Goal: Communication & Community: Participate in discussion

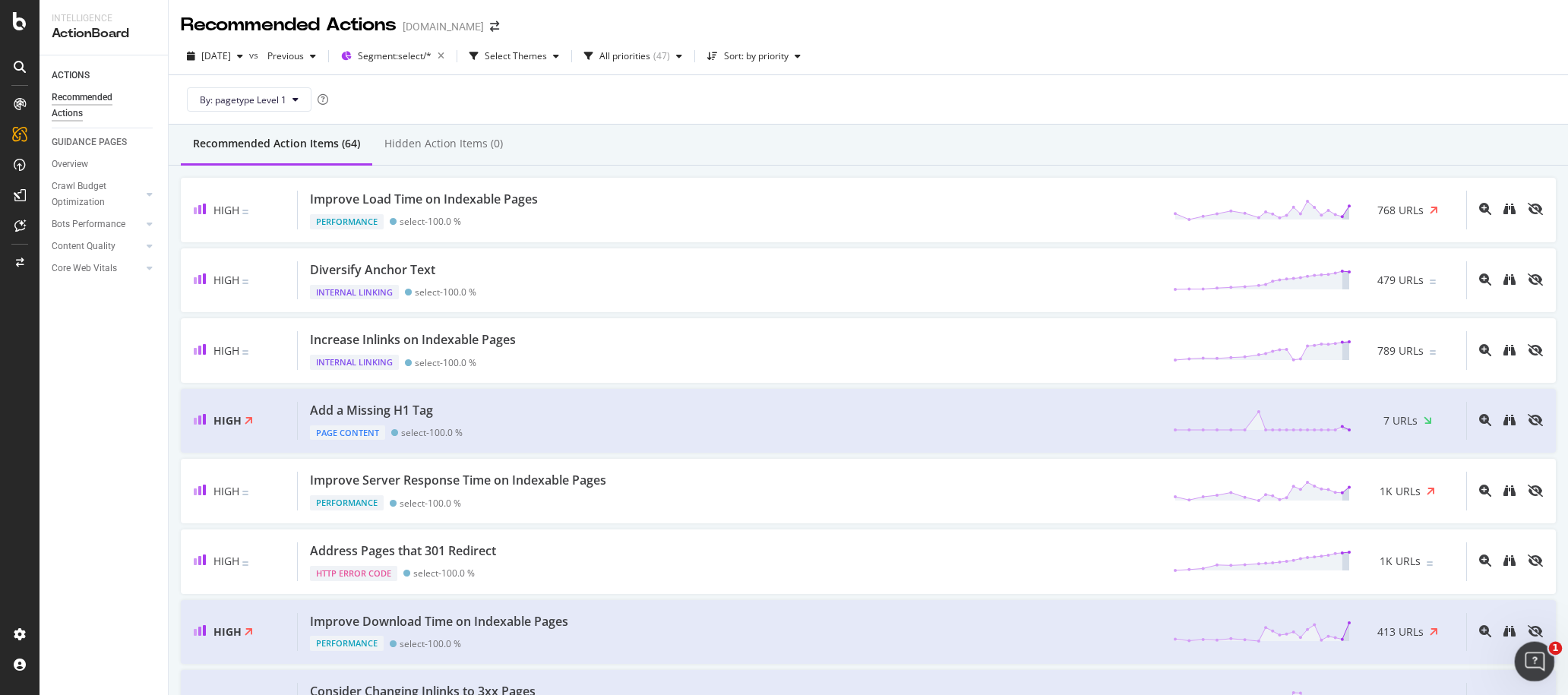
click at [1532, 656] on icon "Open Intercom Messenger" at bounding box center [1532, 659] width 11 height 13
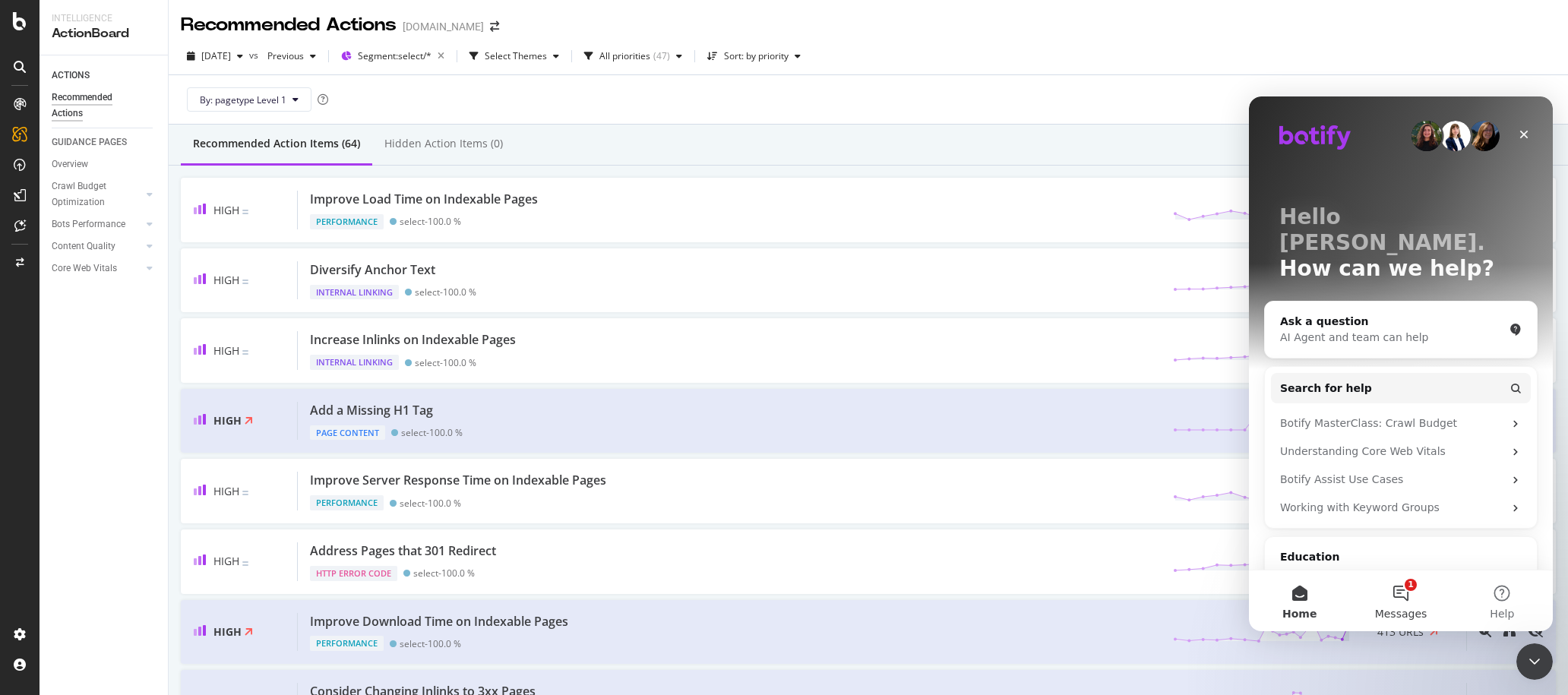
click at [1398, 613] on span "Messages" at bounding box center [1401, 613] width 53 height 11
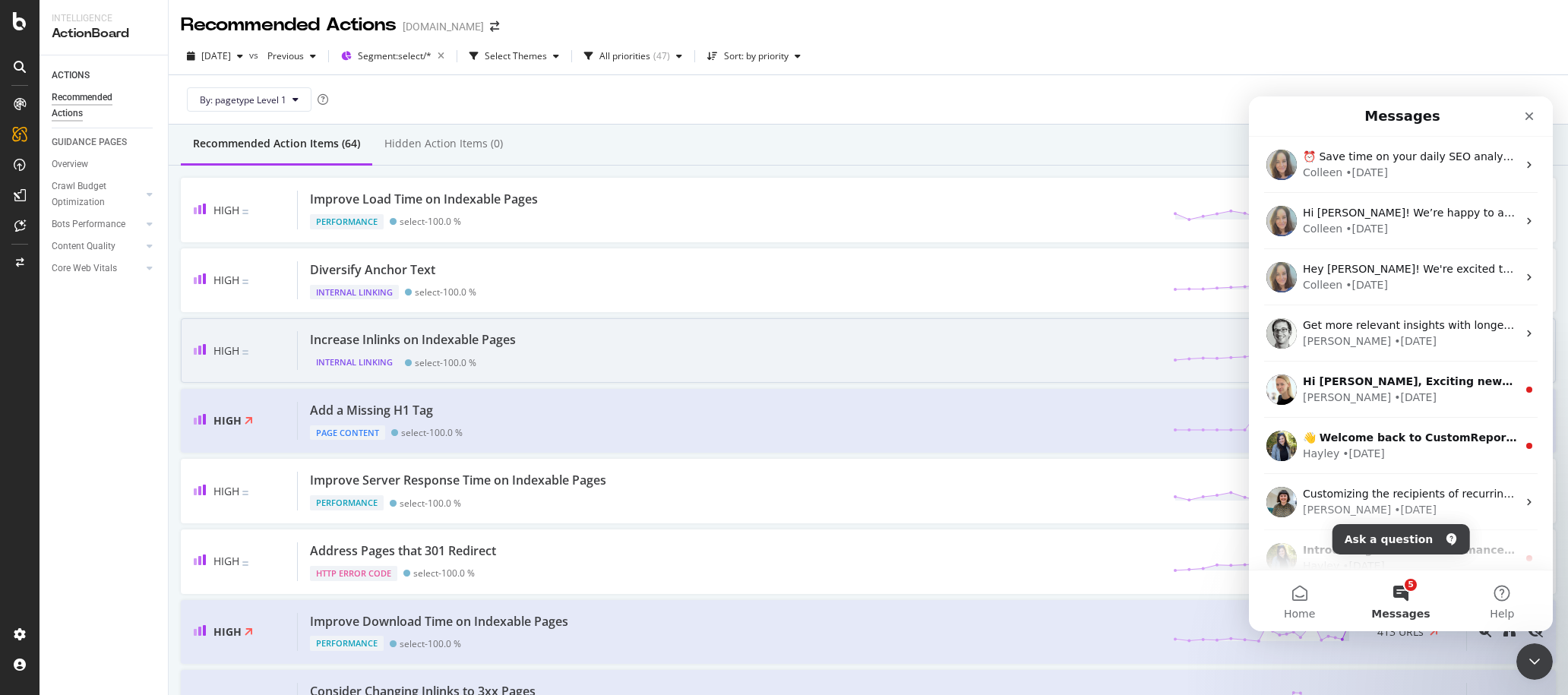
click at [1102, 328] on div "High Increase Inlinks on Indexable Pages Internal Linking select - 100.0 % 789 …" at bounding box center [868, 350] width 1375 height 64
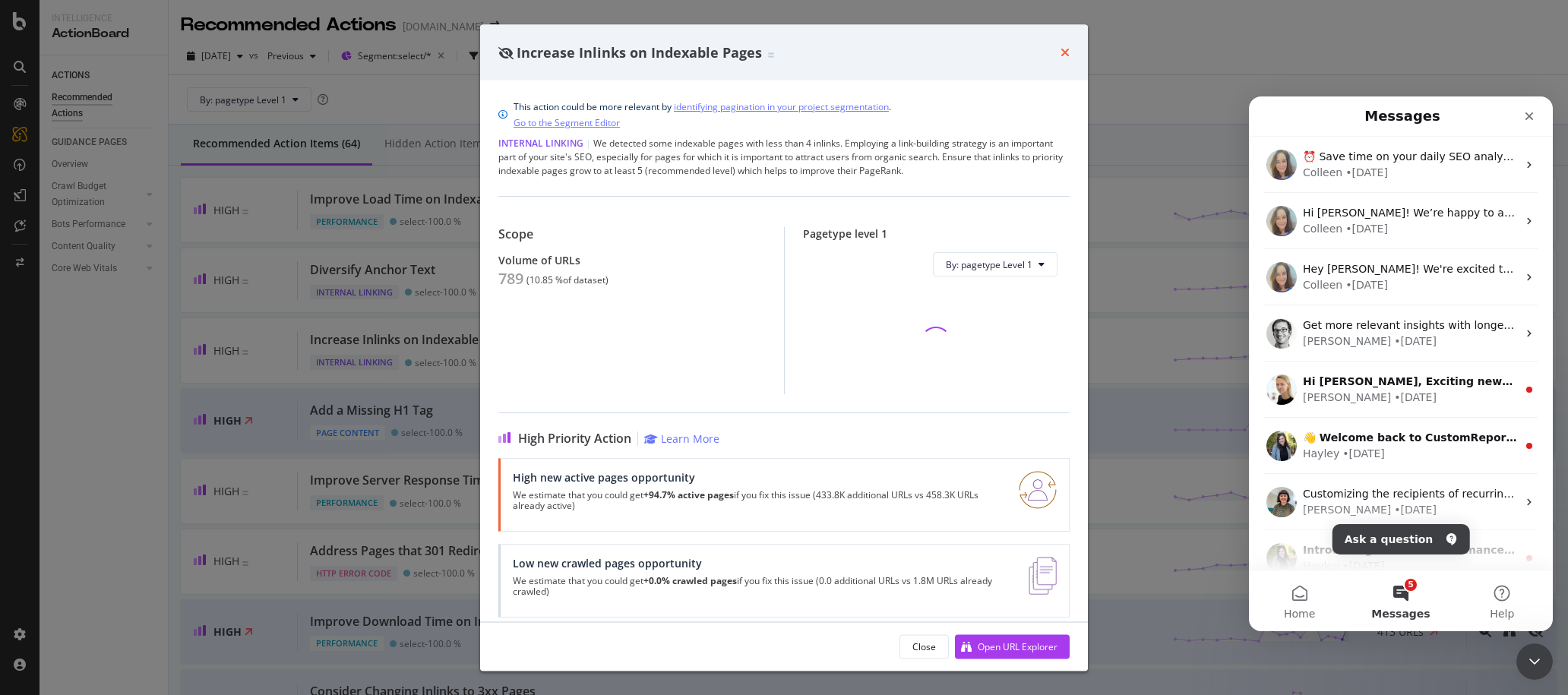
click at [1067, 47] on icon "times" at bounding box center [1065, 53] width 9 height 13
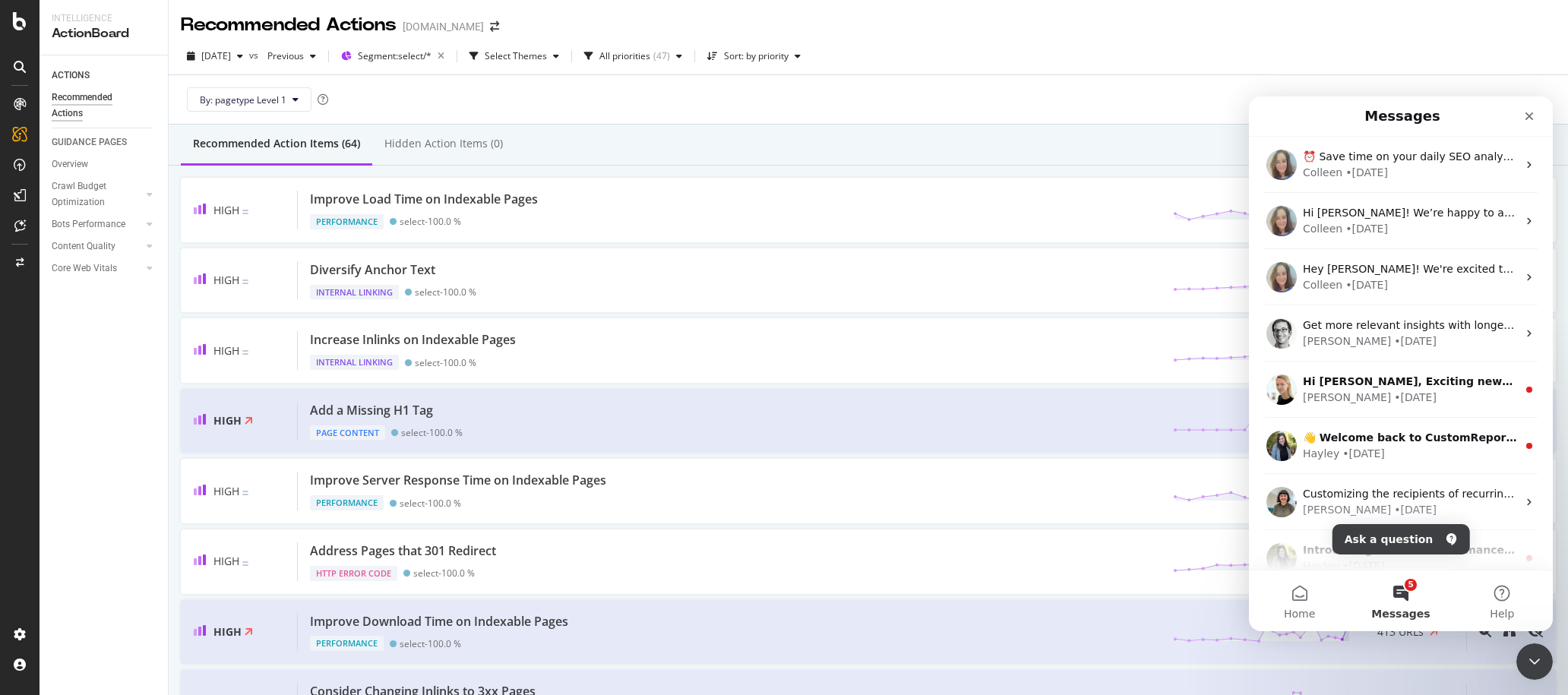
click at [1210, 57] on div "[DATE] vs Previous Segment: select/* Select Themes All priorities ( 47 ) Sort: …" at bounding box center [868, 59] width 1399 height 30
click at [1526, 114] on icon "Close" at bounding box center [1529, 116] width 8 height 8
